Goal: Navigation & Orientation: Find specific page/section

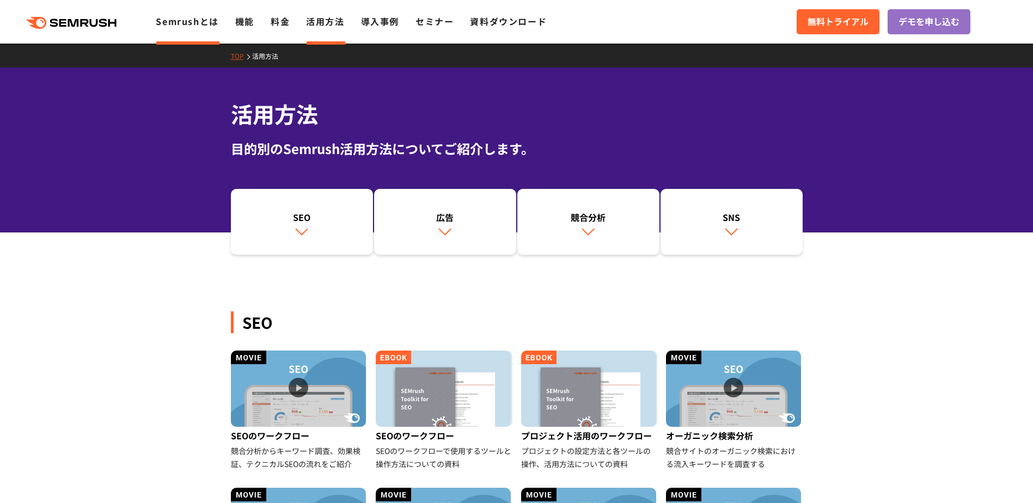
click at [194, 24] on link "Semrushとは" at bounding box center [187, 21] width 63 height 13
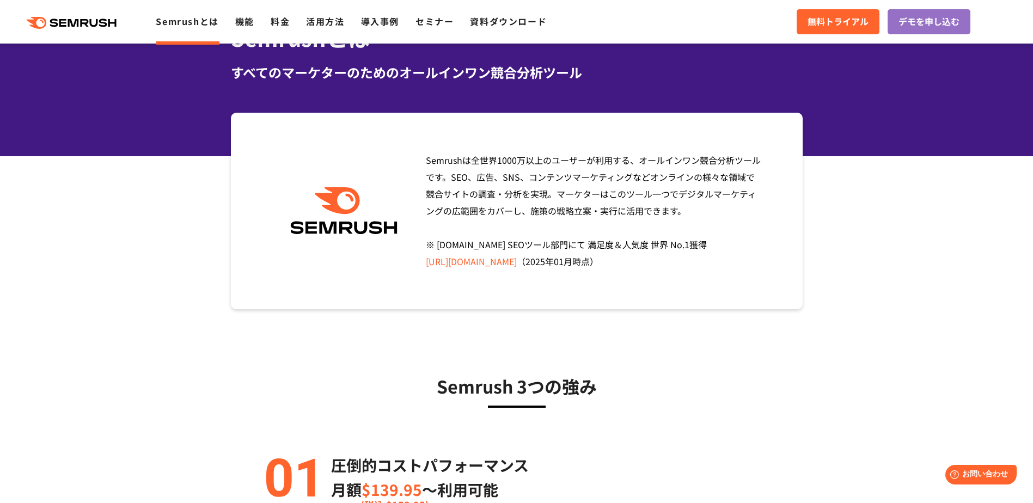
scroll to position [54, 0]
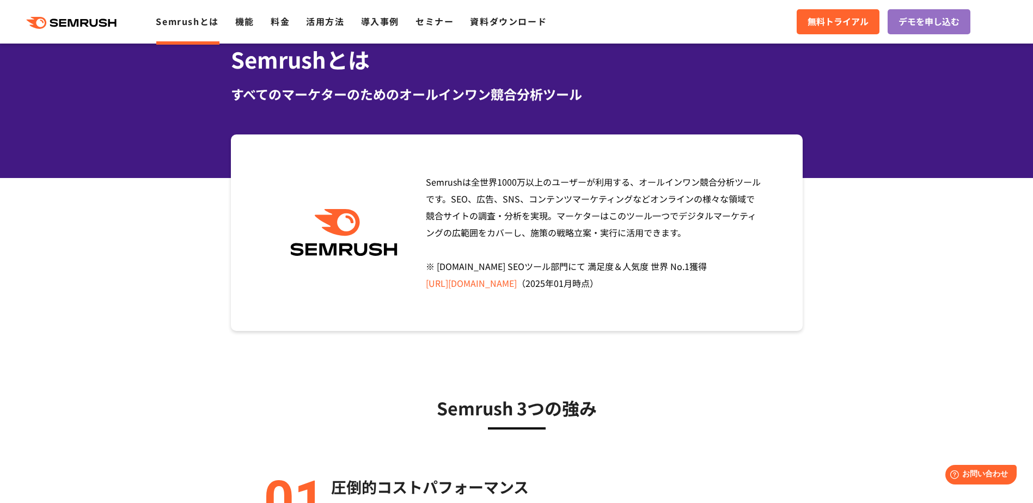
click at [517, 281] on link "https://www.g2.com/categories/seo-tools" at bounding box center [471, 283] width 91 height 13
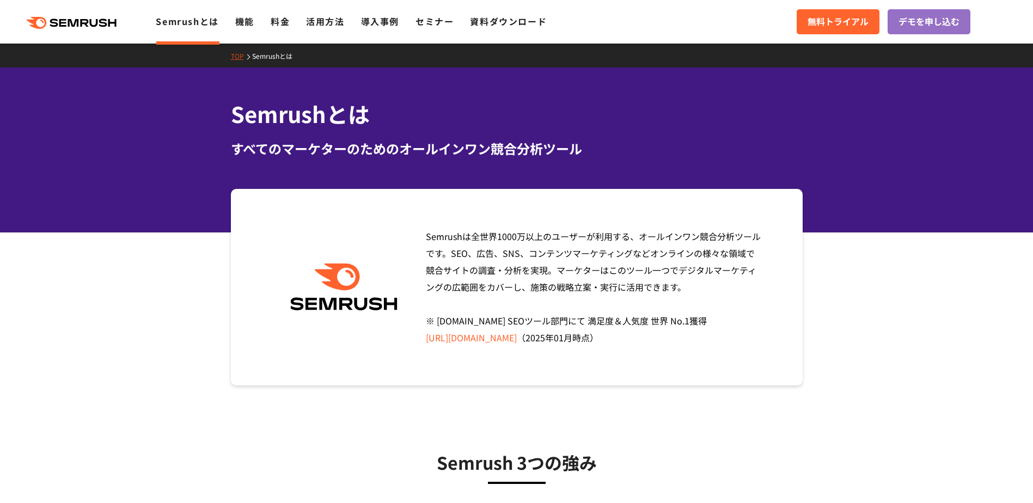
click at [244, 34] on div ".cls {fill: #FF642D;} .cls {fill: #FF642D;} Semrushとは 機能 料金 活用方法 導入事例 セミナー 資料ダウ…" at bounding box center [516, 21] width 1033 height 33
click at [245, 27] on link "機能" at bounding box center [244, 21] width 19 height 13
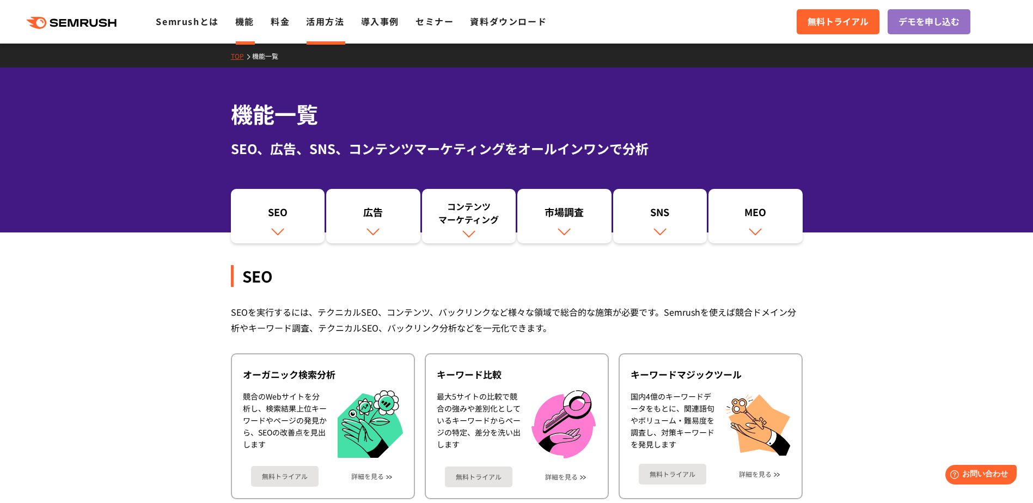
click at [324, 27] on link "活用方法" at bounding box center [325, 21] width 38 height 13
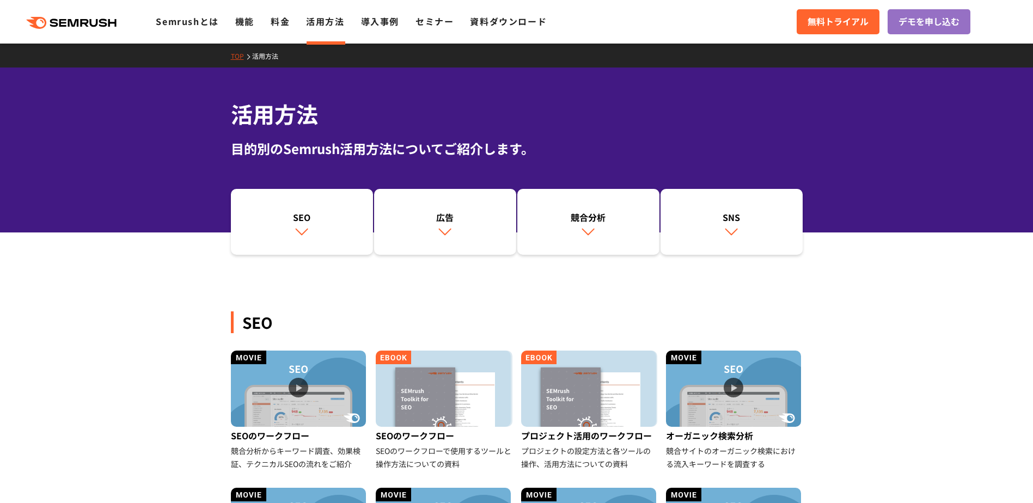
click at [400, 19] on ul "Semrushとは 機能 料金 活用方法 導入事例 セミナー 資料ダウンロード" at bounding box center [359, 22] width 407 height 14
click at [393, 23] on link "導入事例" at bounding box center [380, 21] width 38 height 13
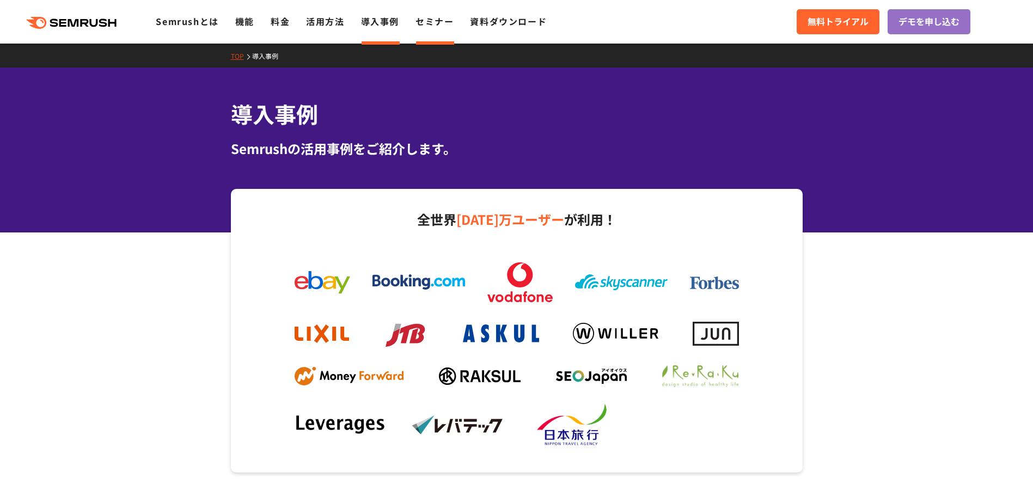
click at [436, 24] on link "セミナー" at bounding box center [434, 21] width 38 height 13
